Goal: Find specific page/section: Find specific page/section

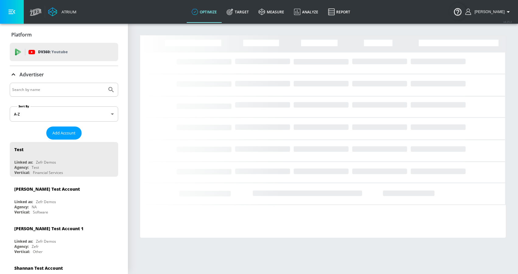
click at [30, 89] on input "Search by name" at bounding box center [58, 90] width 92 height 8
paste input "LEGO_EMEA_ES_Meta"
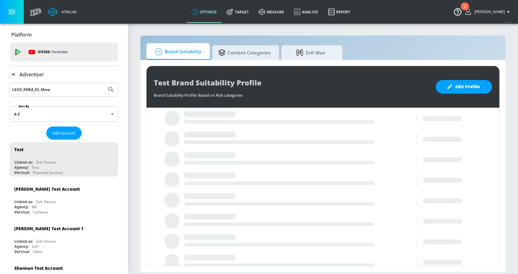
type input "LEGO_EMEA_ES_Meta"
click at [107, 86] on icon "Submit Search" at bounding box center [110, 89] width 7 height 7
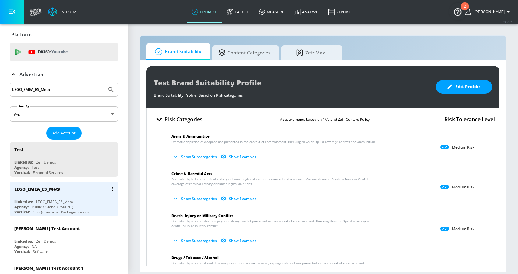
click at [58, 192] on div "LEGO_EMEA_ES_Meta" at bounding box center [37, 189] width 46 height 6
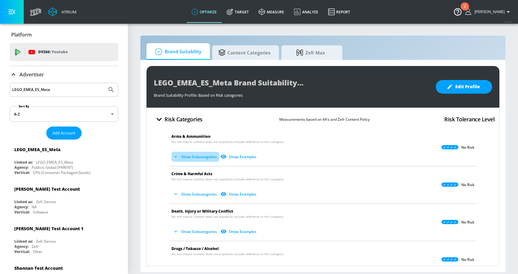
click at [187, 154] on button "Show Subcategories" at bounding box center [195, 157] width 48 height 10
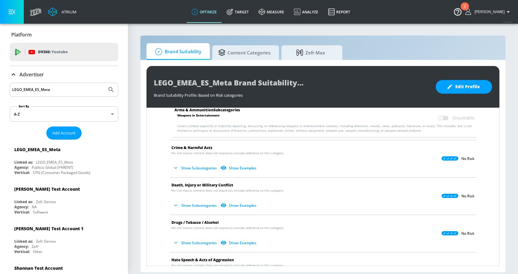
click at [194, 166] on button "Show Subcategories" at bounding box center [195, 168] width 48 height 10
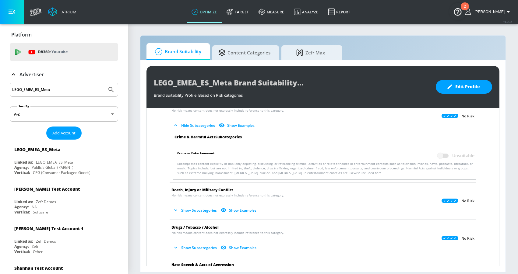
scroll to position [139, 0]
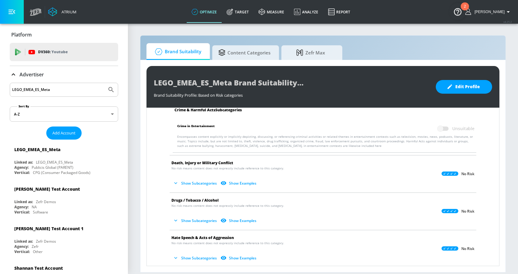
click at [195, 184] on button "Show Subcategories" at bounding box center [195, 183] width 48 height 10
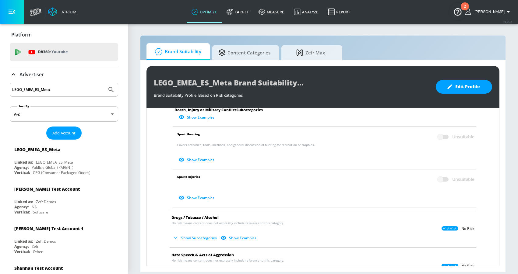
scroll to position [339, 0]
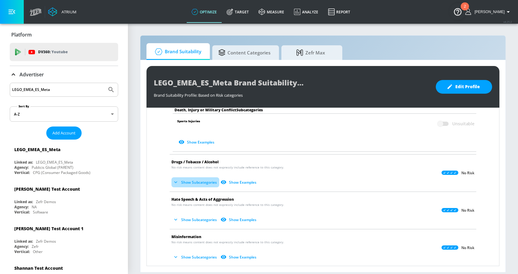
click at [198, 182] on button "Show Subcategories" at bounding box center [195, 182] width 48 height 10
